Goal: Find specific page/section: Find specific page/section

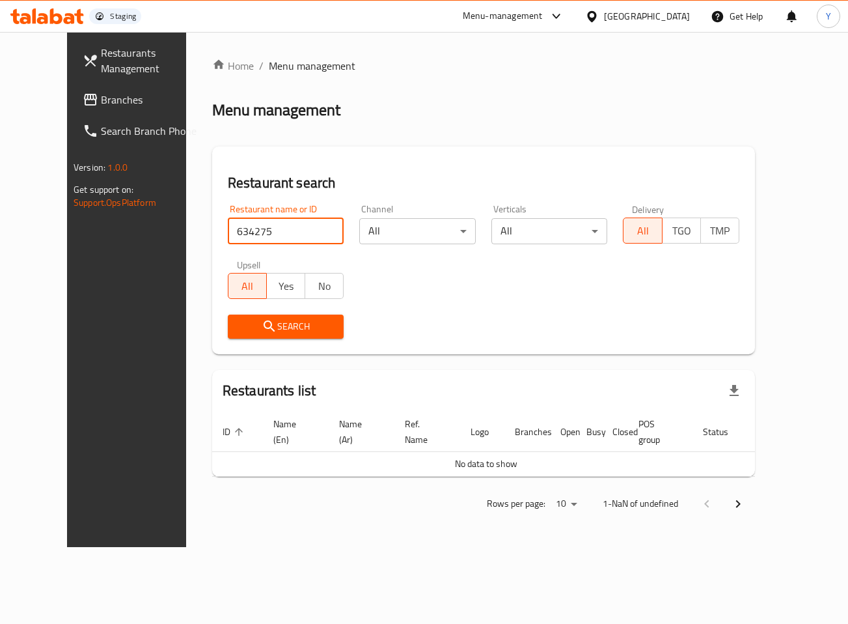
click at [248, 225] on input "634275" at bounding box center [286, 231] width 117 height 26
click button "Search" at bounding box center [286, 327] width 117 height 24
click at [228, 236] on input "634275" at bounding box center [286, 231] width 117 height 26
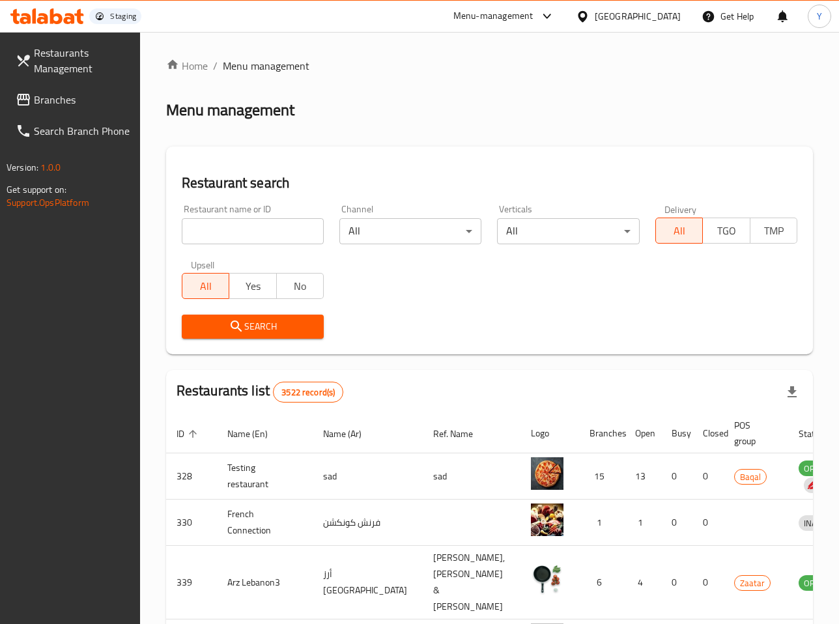
click at [252, 232] on input "search" at bounding box center [253, 231] width 142 height 26
paste input "634275"
type input "634275"
click button "Search" at bounding box center [253, 327] width 142 height 24
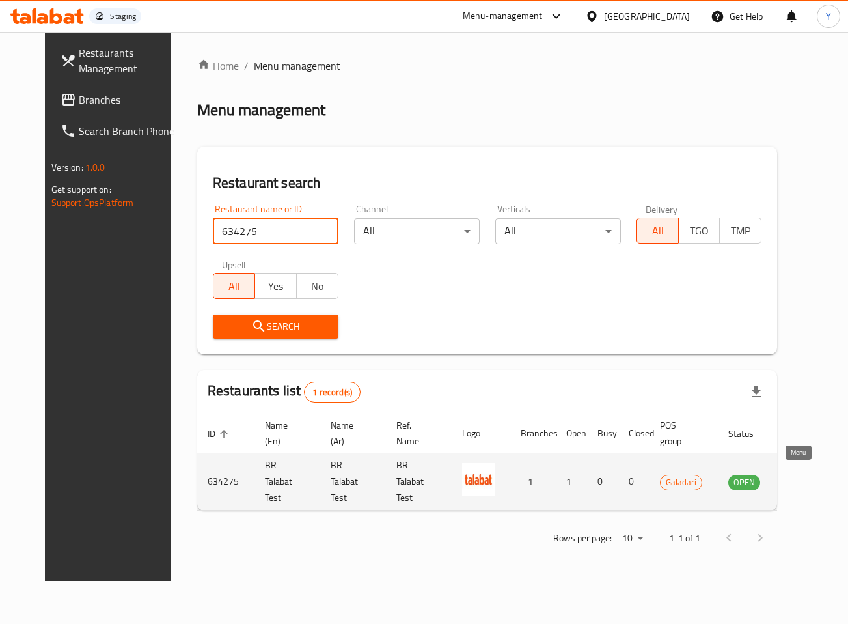
click at [798, 477] on icon "enhanced table" at bounding box center [805, 482] width 14 height 11
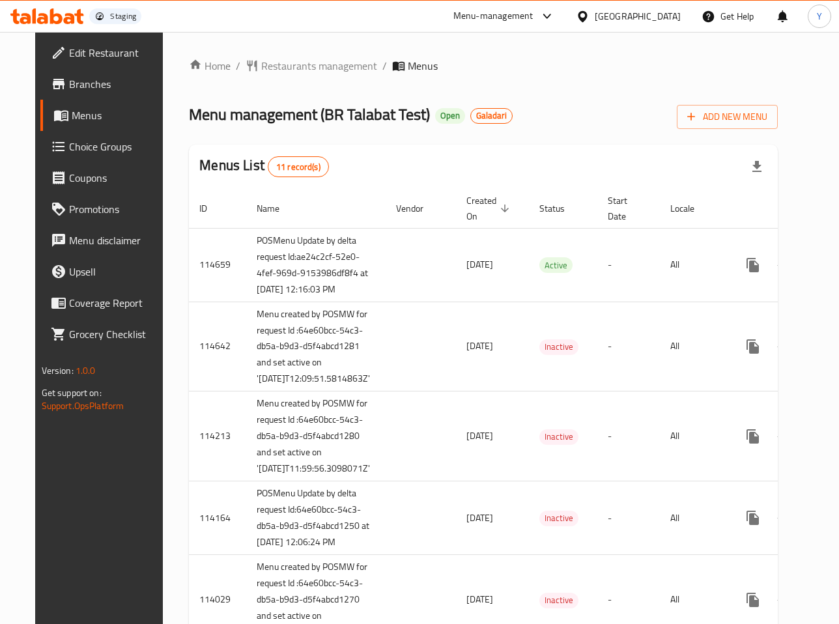
click at [69, 85] on span "Branches" at bounding box center [117, 84] width 96 height 16
click at [69, 84] on span "Branches" at bounding box center [117, 84] width 96 height 16
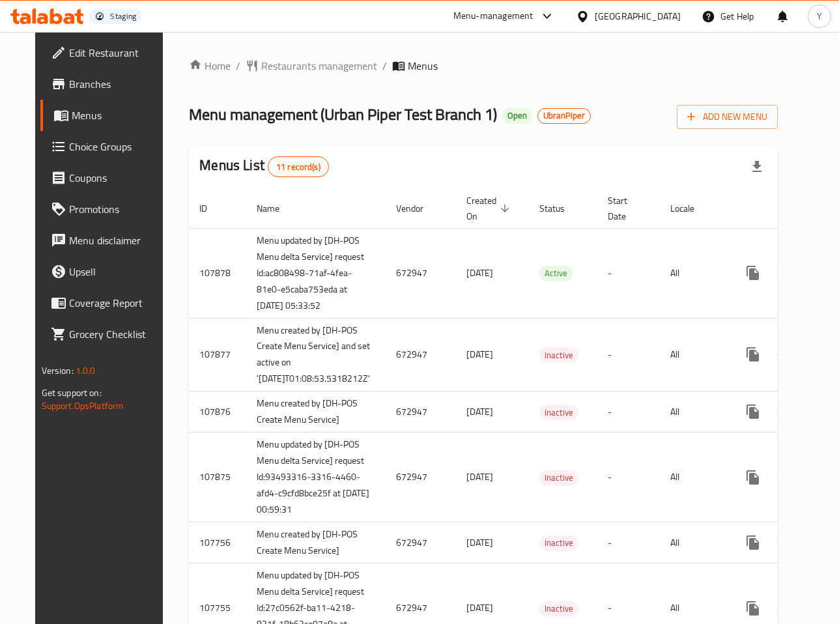
click at [52, 16] on icon at bounding box center [56, 16] width 12 height 16
